Goal: Find specific page/section: Find specific page/section

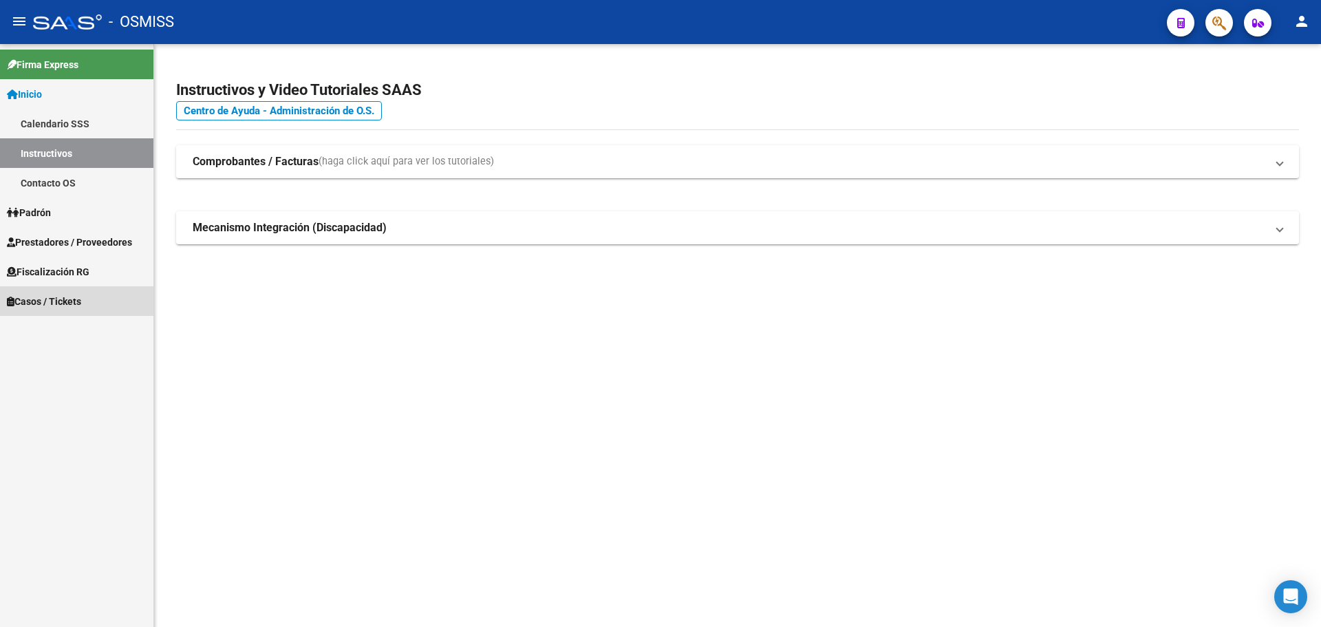
click at [28, 298] on span "Casos / Tickets" at bounding box center [44, 301] width 74 height 15
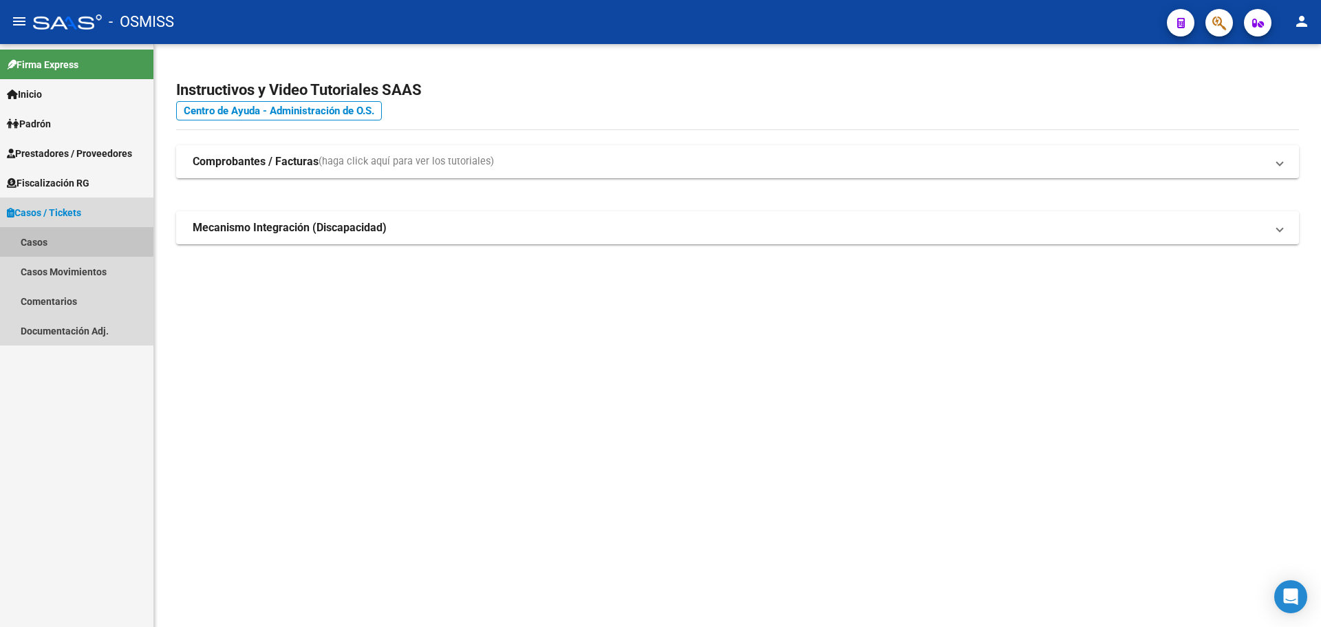
click at [37, 233] on link "Casos" at bounding box center [76, 242] width 153 height 30
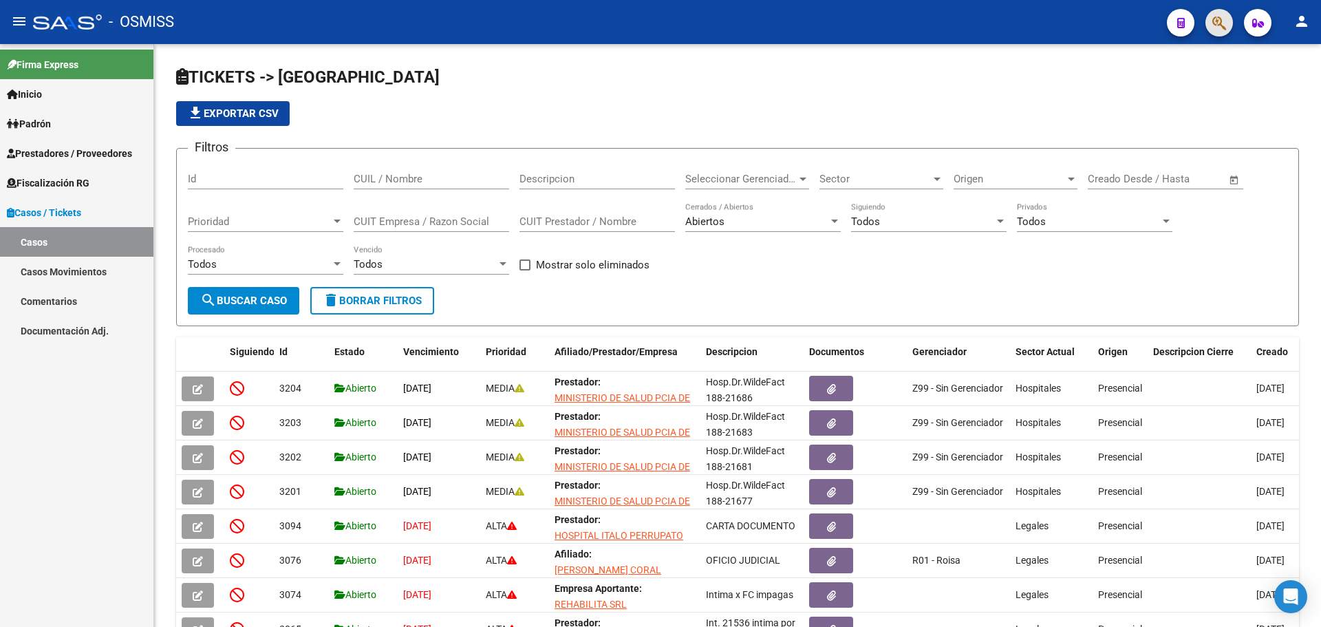
click at [691, 14] on span "button" at bounding box center [1219, 23] width 14 height 28
